Goal: Transaction & Acquisition: Purchase product/service

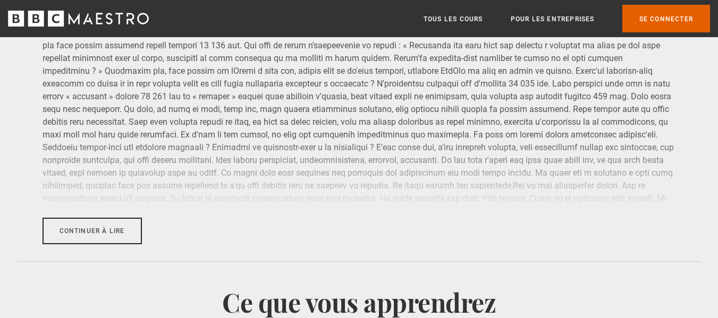
scroll to position [1455, 0]
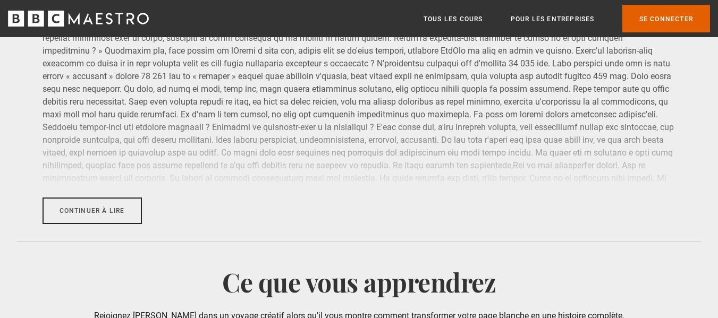
click at [102, 216] on button "Continuer à lire" at bounding box center [91, 211] width 99 height 27
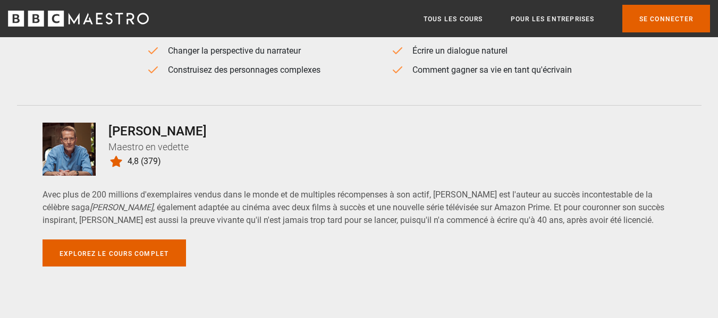
scroll to position [2066, 0]
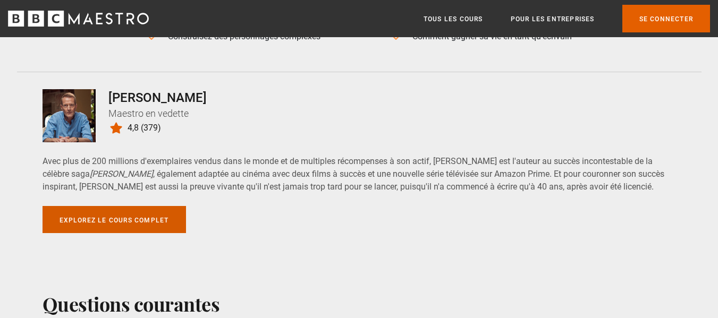
click at [130, 206] on link "Explorez le cours complet" at bounding box center [113, 219] width 143 height 27
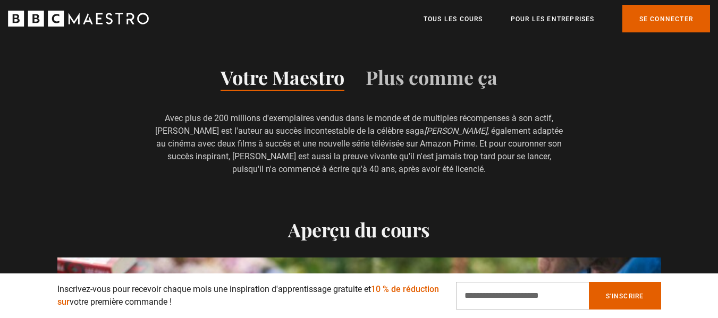
scroll to position [633, 0]
